Goal: Information Seeking & Learning: Check status

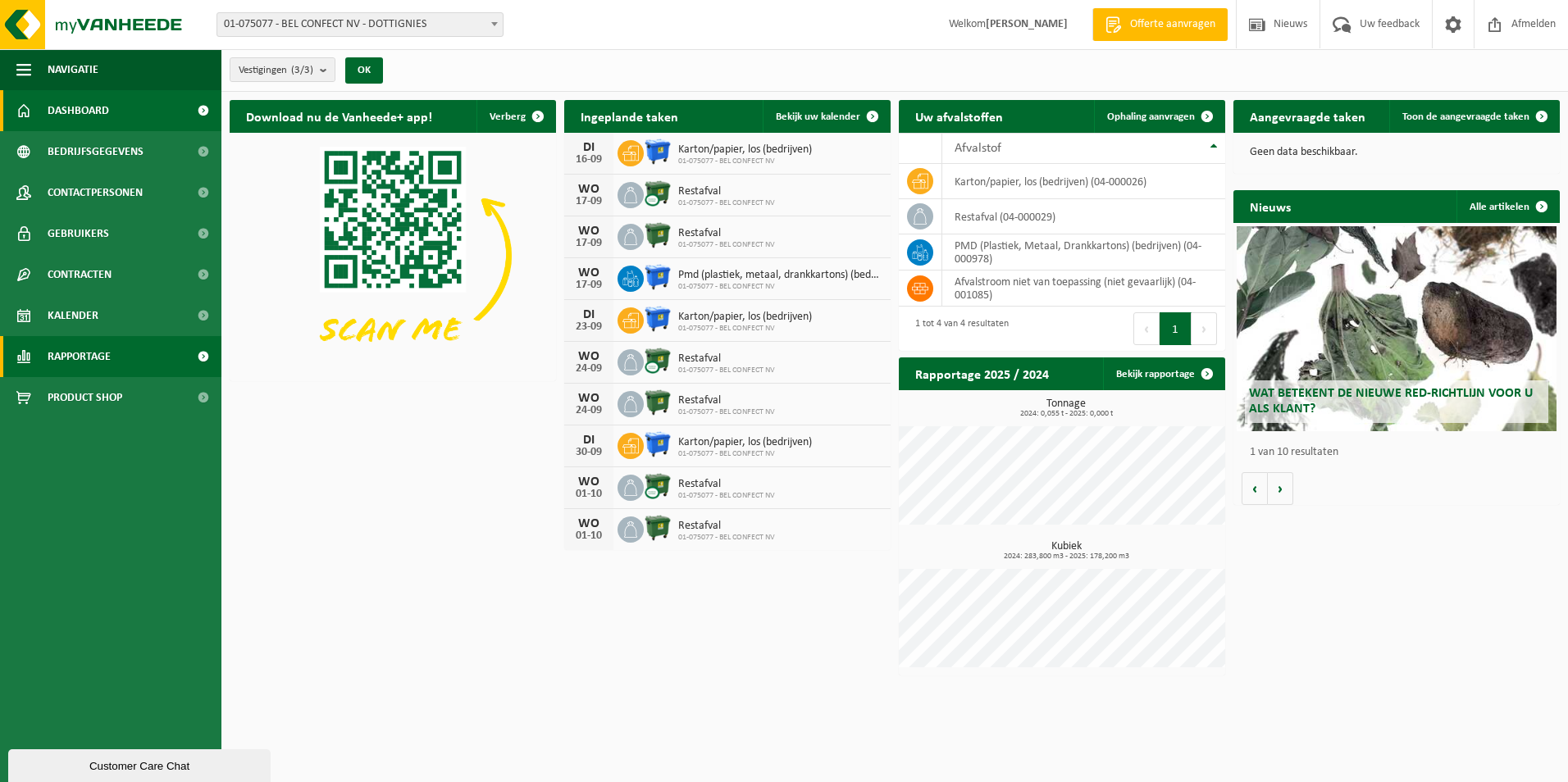
click at [87, 361] on span "Rapportage" at bounding box center [79, 356] width 63 height 41
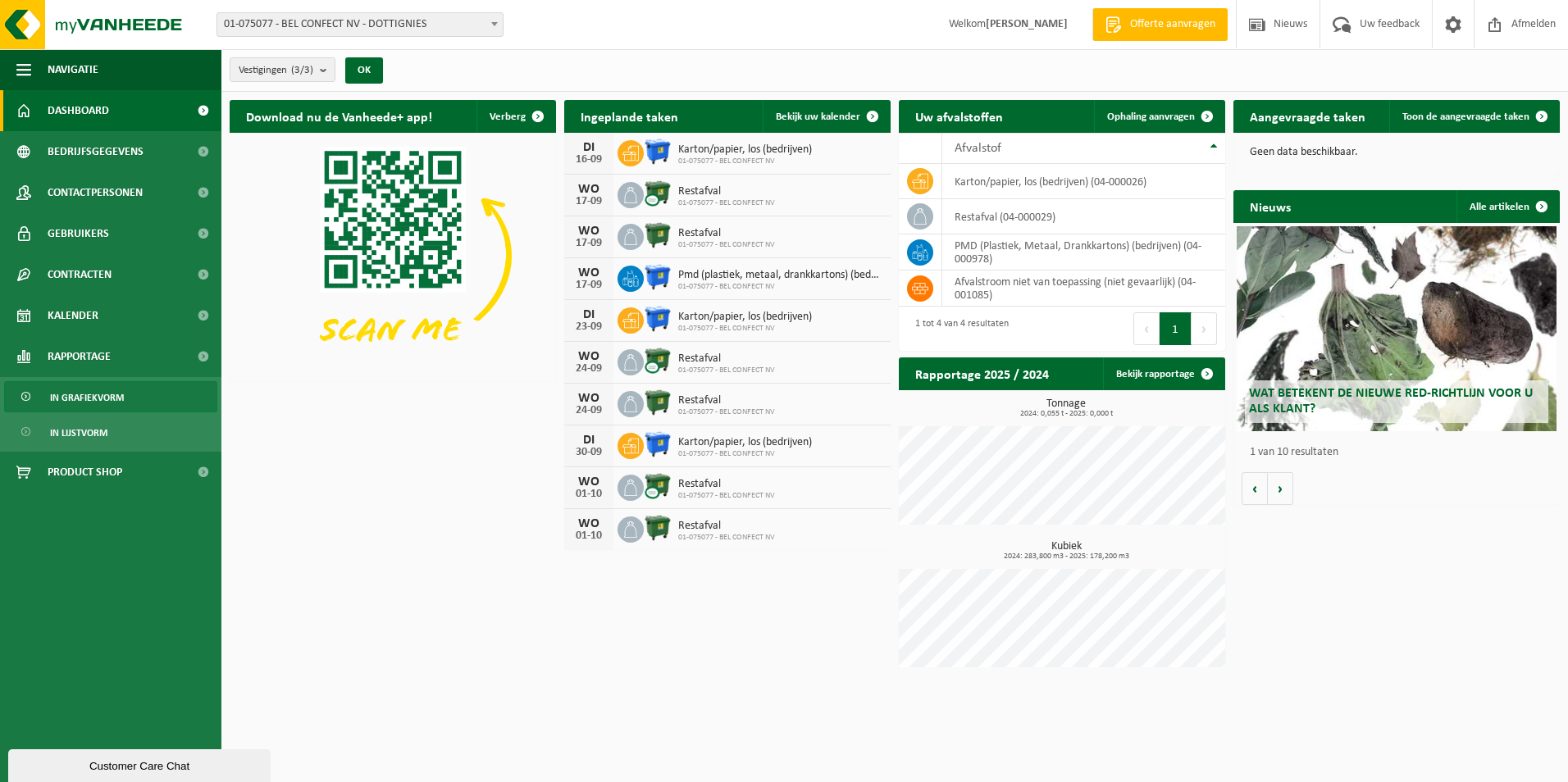
click at [133, 402] on link "In grafiekvorm" at bounding box center [110, 396] width 213 height 31
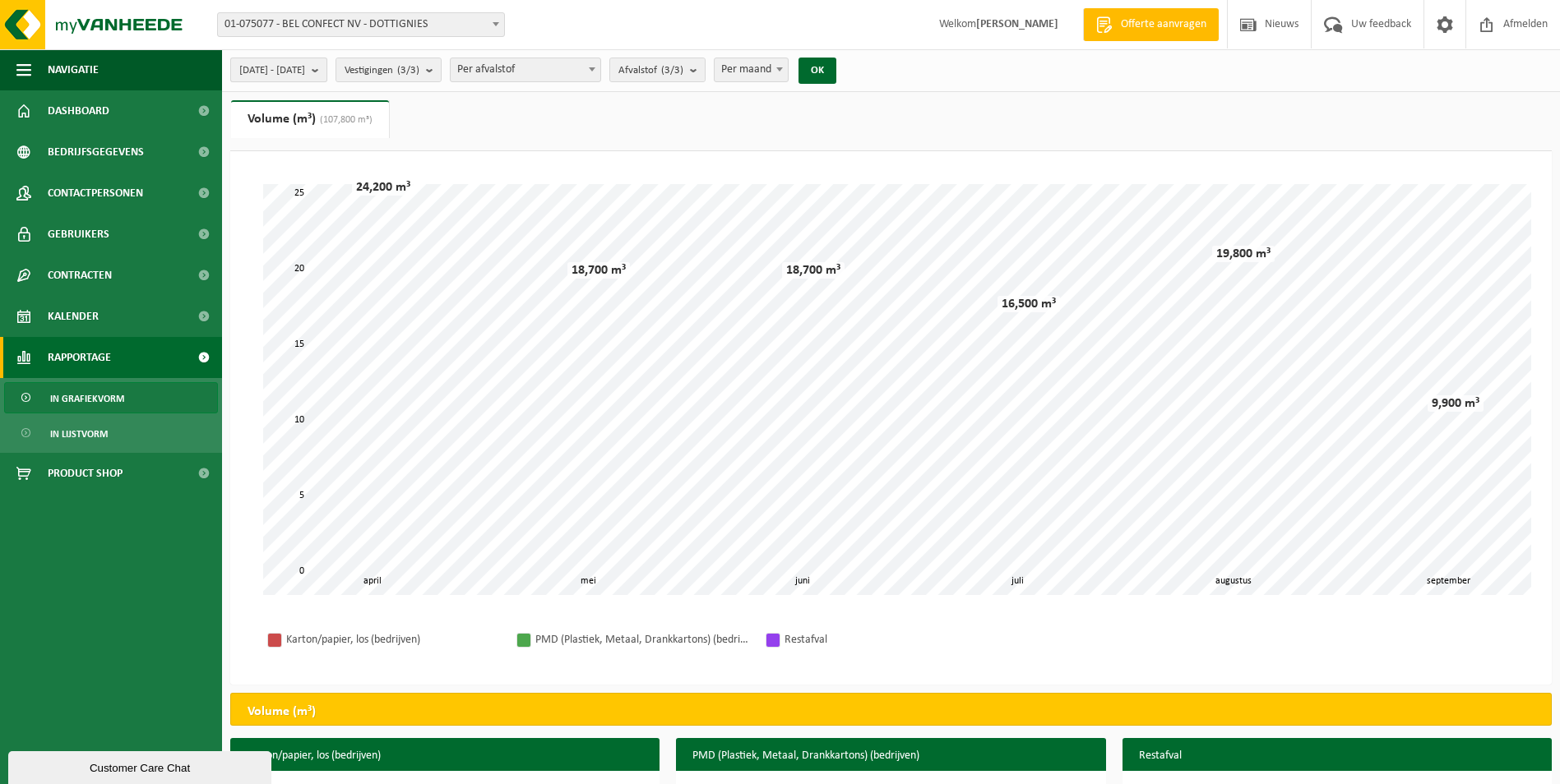
click at [326, 74] on b "submit" at bounding box center [319, 70] width 15 height 23
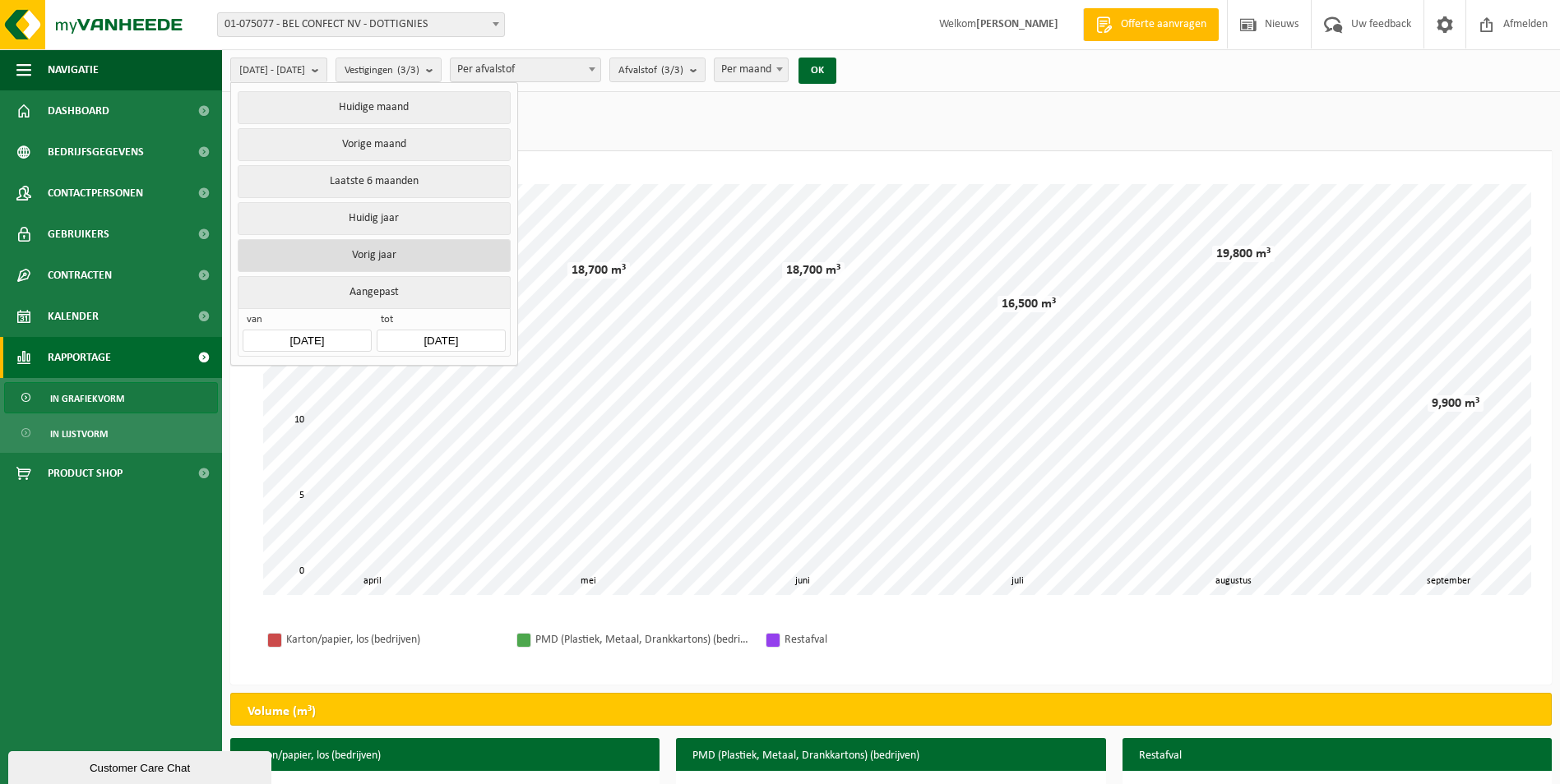
click at [374, 253] on button "Vorig jaar" at bounding box center [373, 255] width 272 height 33
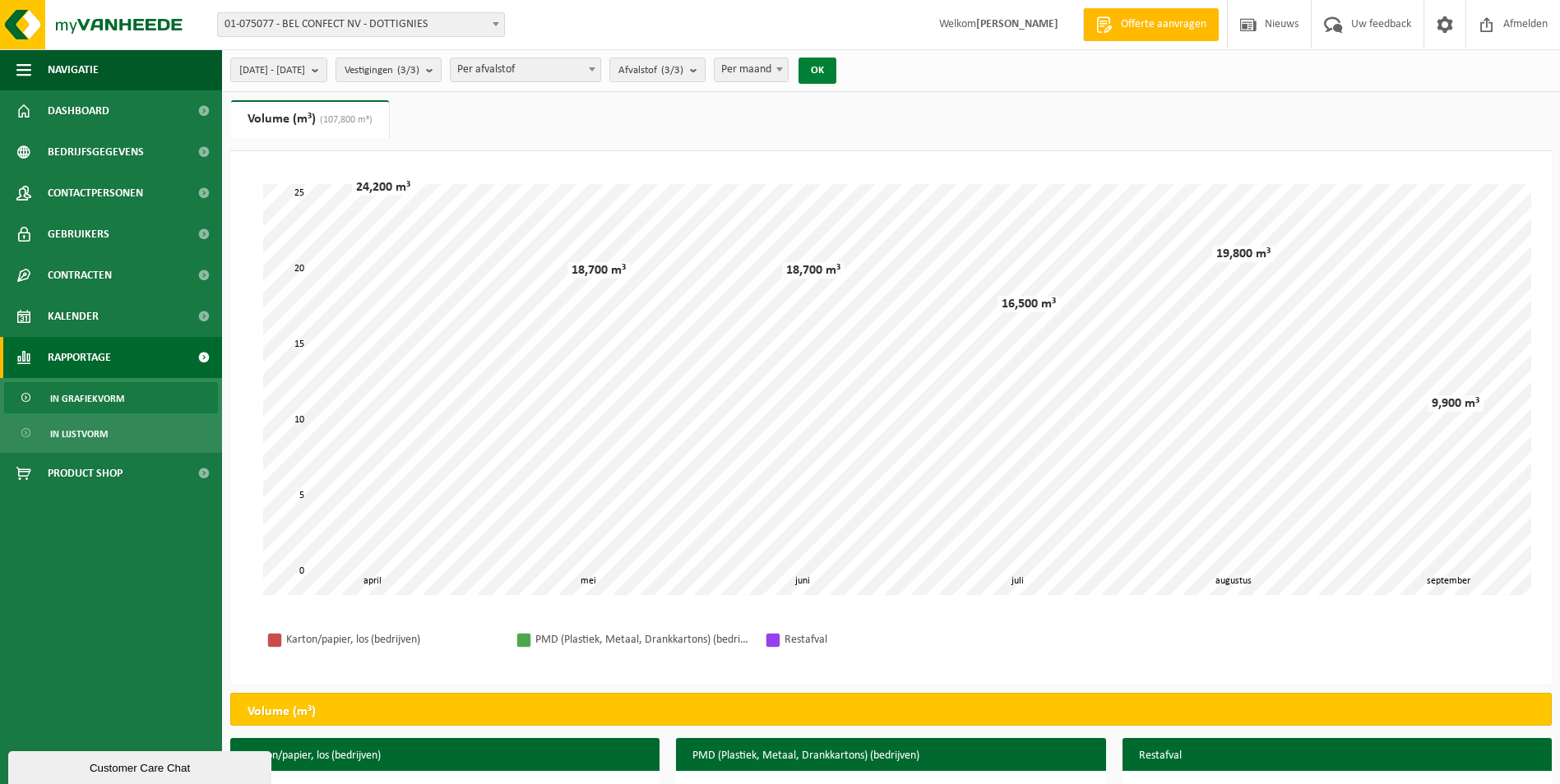
click at [837, 66] on button "OK" at bounding box center [817, 71] width 38 height 27
